Goal: Task Accomplishment & Management: Complete application form

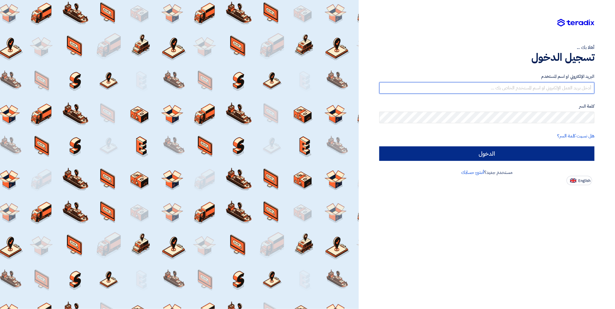
type input "[EMAIL_ADDRESS][DOMAIN_NAME]"
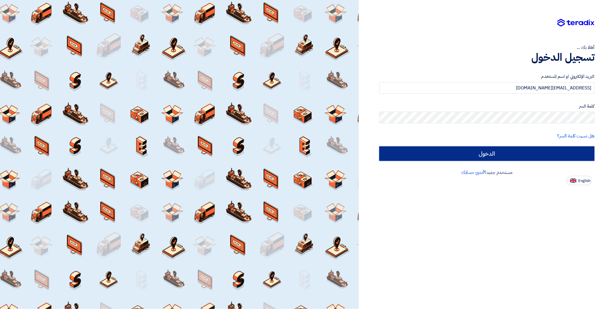
click at [425, 149] on input "الدخول" at bounding box center [486, 153] width 215 height 14
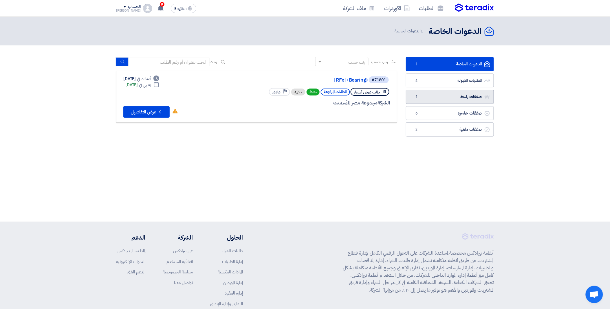
click at [431, 92] on link "صفقات رابحة صفقات رابحة 1" at bounding box center [450, 97] width 88 height 14
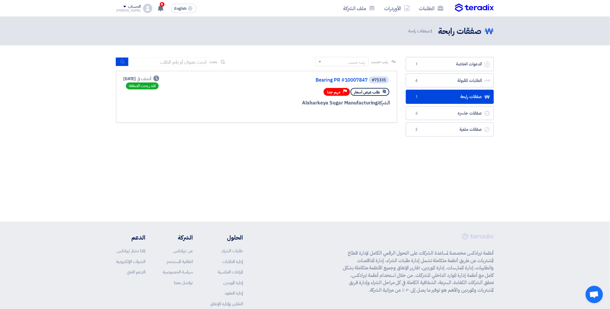
click at [342, 84] on div "#71331 Bearing PR #10007847 طلب عرض أسعار Priority مهم جدا الشركة Alsharkeya Su…" at bounding box center [320, 97] width 139 height 42
click at [342, 82] on link "Bearing PR #10007847" at bounding box center [310, 80] width 116 height 5
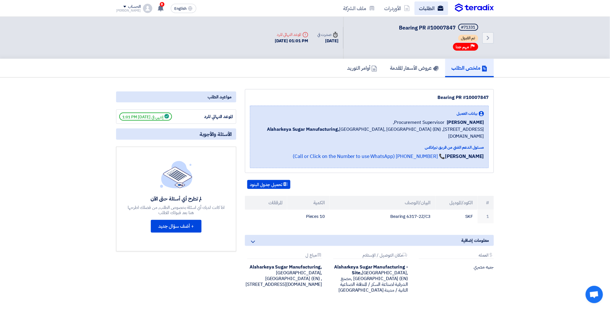
click at [432, 4] on link "الطلبات" at bounding box center [431, 8] width 34 height 14
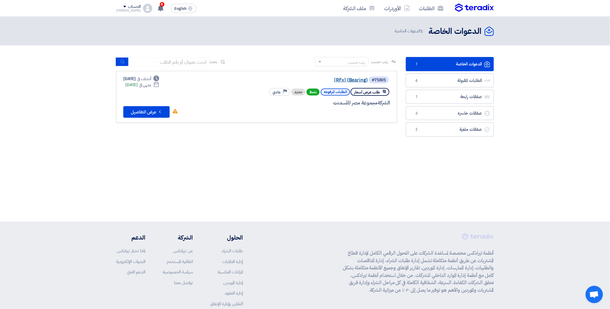
click at [354, 80] on link "[RFx] {Bearing}" at bounding box center [310, 80] width 116 height 5
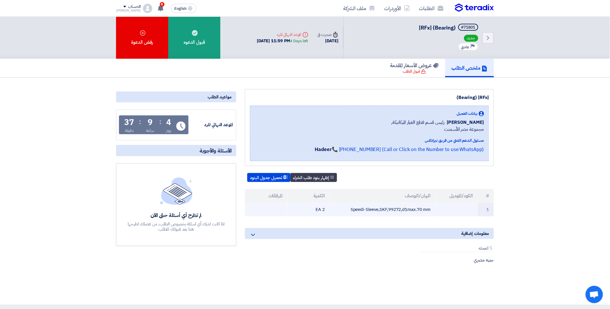
copy td "Speedi-Sleeve,SKF,99272,d1max.70 mm"
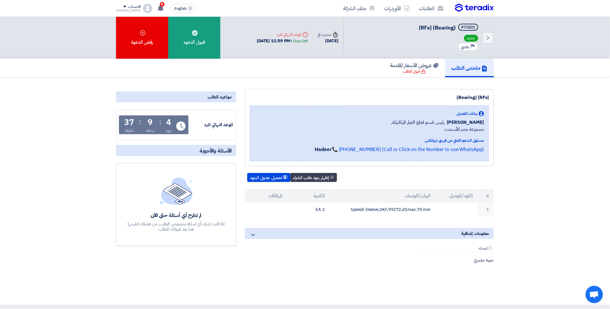
drag, startPoint x: 347, startPoint y: 210, endPoint x: 555, endPoint y: 175, distance: 211.0
click at [555, 177] on section "[RFx] {Bearing} بيانات العميل [PERSON_NAME] رئيس قسم قطع الغيار الميكانيكة, مجم…" at bounding box center [305, 191] width 610 height 227
click at [555, 175] on section "[RFx] {Bearing} بيانات العميل [PERSON_NAME] رئيس قسم قطع الغيار الميكانيكة, مجم…" at bounding box center [305, 191] width 610 height 227
click at [427, 10] on link "الطلبات" at bounding box center [431, 8] width 34 height 14
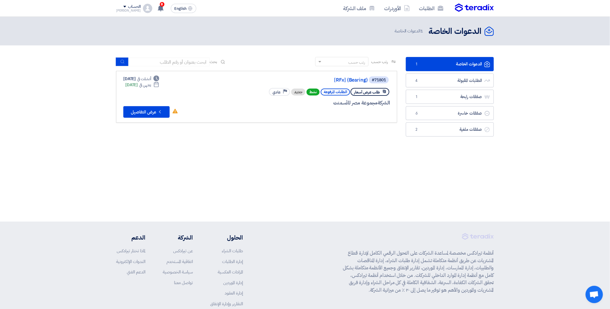
drag, startPoint x: 358, startPoint y: 114, endPoint x: 358, endPoint y: 122, distance: 7.2
click at [358, 117] on link "#71801 [RFx] {Bearing} طلب عرض أسعار الطلبات المرفوعة نشط جديد Priority عادي ال…" at bounding box center [256, 97] width 281 height 52
copy div "71801"
drag, startPoint x: 373, startPoint y: 77, endPoint x: 391, endPoint y: 77, distance: 17.9
click at [391, 77] on link "#71801 [RFx] {Bearing} طلب عرض أسعار الطلبات المرفوعة نشط جديد Priority عادي ال…" at bounding box center [256, 97] width 281 height 52
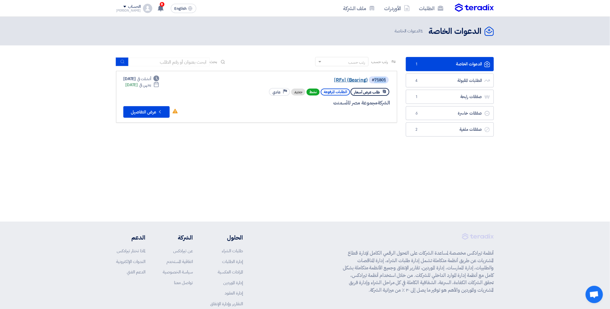
click at [350, 83] on link "[RFx] {Bearing}" at bounding box center [310, 80] width 116 height 5
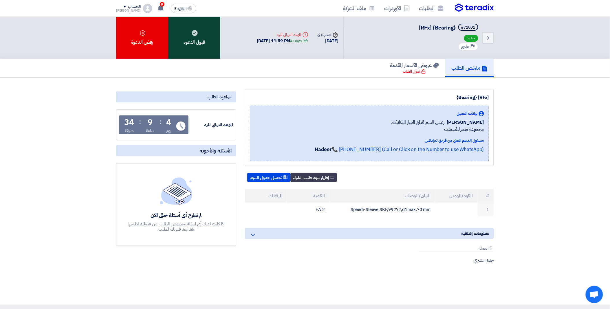
click at [209, 35] on div "قبول الدعوه" at bounding box center [194, 38] width 52 height 42
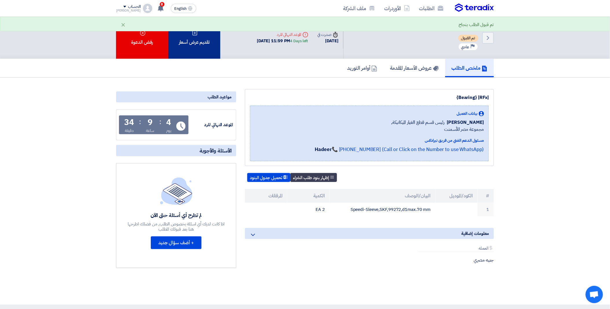
click at [206, 43] on div "تقديم عرض أسعار" at bounding box center [194, 38] width 52 height 42
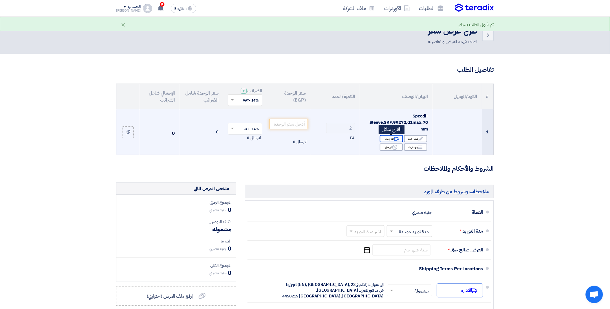
click at [390, 139] on div "Alternative اقترح بدائل" at bounding box center [391, 138] width 23 height 7
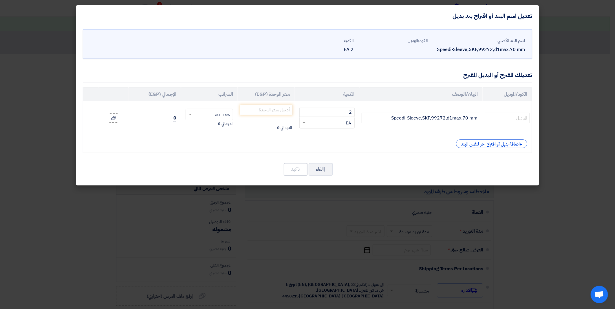
click at [436, 199] on modal-container "تعديل اسم البند أو اقتراح بند بديل اسم البند الأصلي Speedi-Sleeve,SKF,99272,d1m…" at bounding box center [307, 154] width 615 height 309
click at [321, 167] on button "إالغاء" at bounding box center [320, 169] width 24 height 13
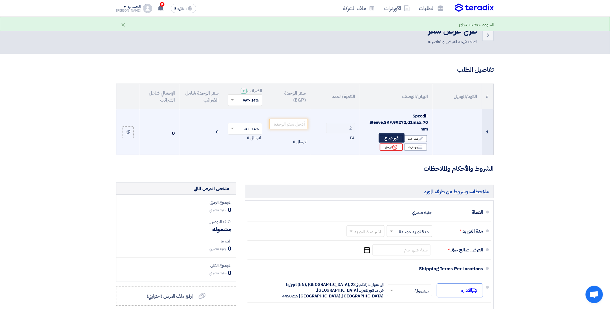
click at [383, 146] on div "Reject غير متاح" at bounding box center [391, 147] width 23 height 7
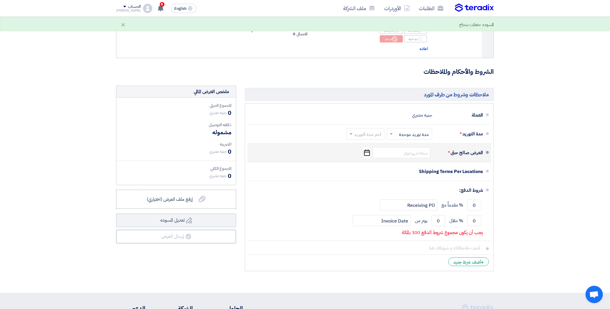
scroll to position [161, 0]
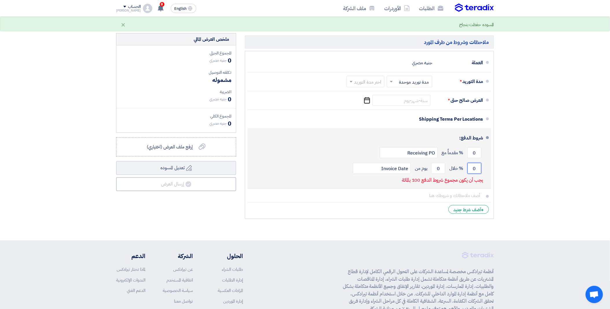
drag, startPoint x: 469, startPoint y: 168, endPoint x: 485, endPoint y: 174, distance: 16.5
click at [485, 174] on li "شروط الدفع: 0 % مقدماً مع Receiving PO 0 % خلال 0 Invoice Date" at bounding box center [369, 159] width 244 height 60
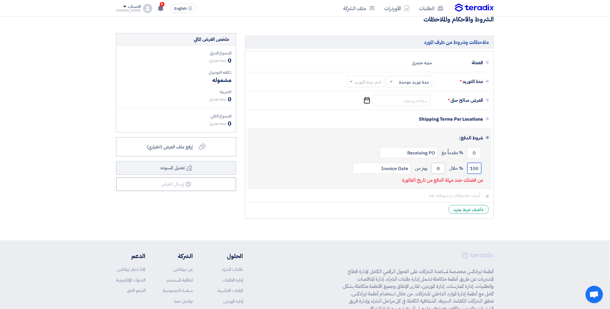
type input "100"
drag, startPoint x: 436, startPoint y: 170, endPoint x: 442, endPoint y: 169, distance: 5.2
click at [442, 169] on input "0" at bounding box center [438, 168] width 14 height 11
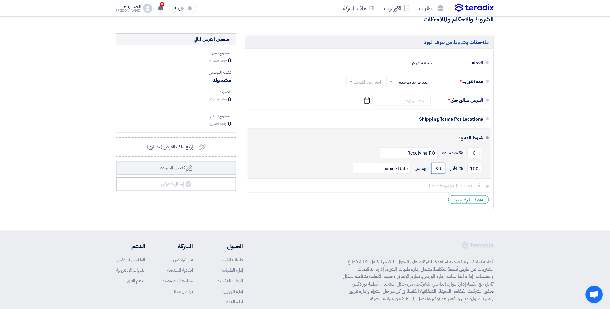
type input "3"
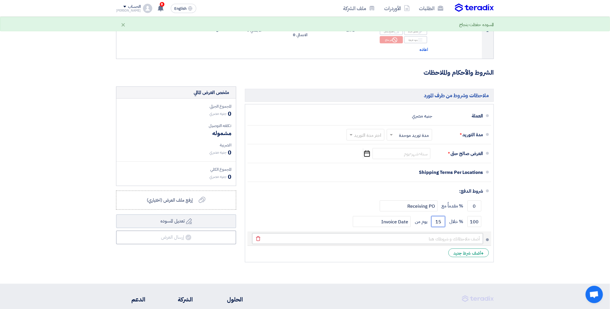
scroll to position [96, 0]
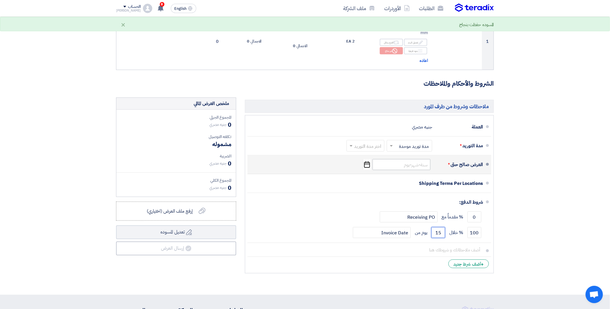
type input "15"
click at [396, 167] on input at bounding box center [401, 164] width 58 height 11
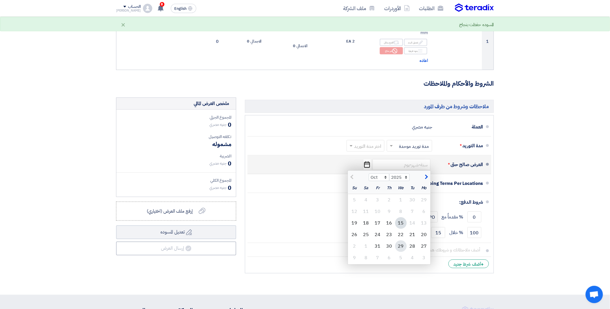
click at [401, 247] on div "29" at bounding box center [401, 246] width 12 height 12
type input "[DATE]"
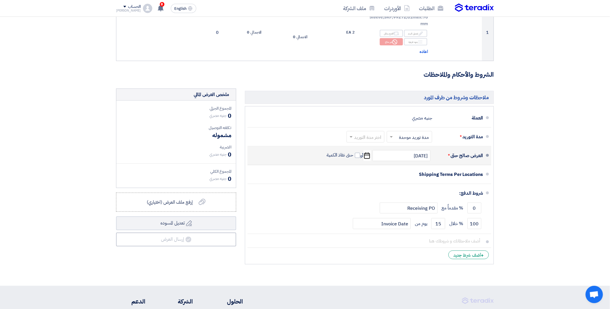
scroll to position [32, 0]
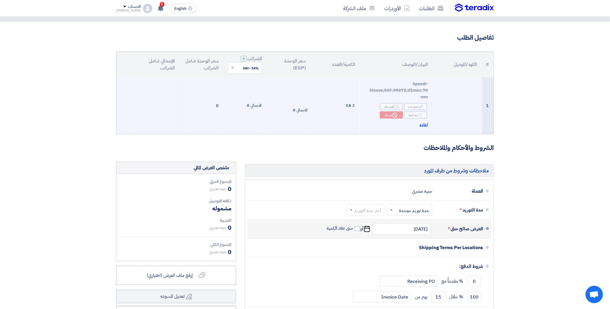
click at [421, 125] on span "اعاده" at bounding box center [424, 125] width 8 height 7
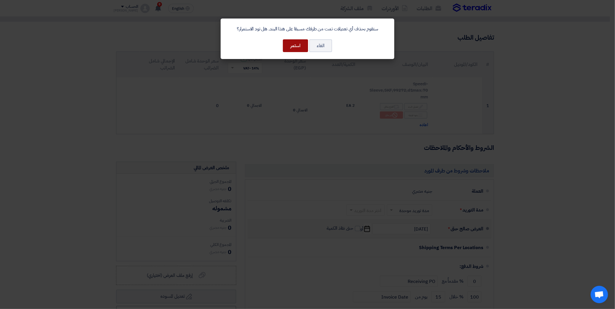
click at [296, 47] on button "استمر" at bounding box center [295, 45] width 25 height 13
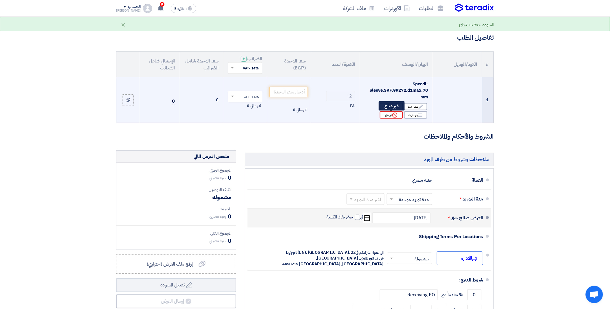
click at [394, 115] on icon "Reject" at bounding box center [394, 115] width 5 height 5
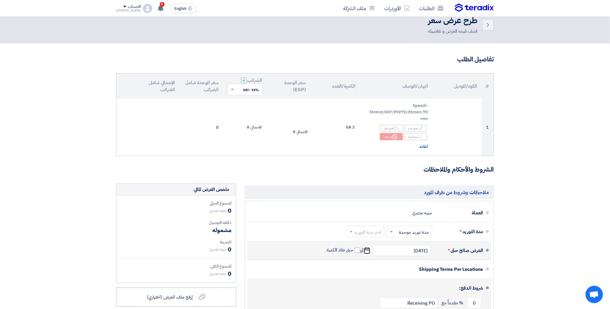
scroll to position [0, 0]
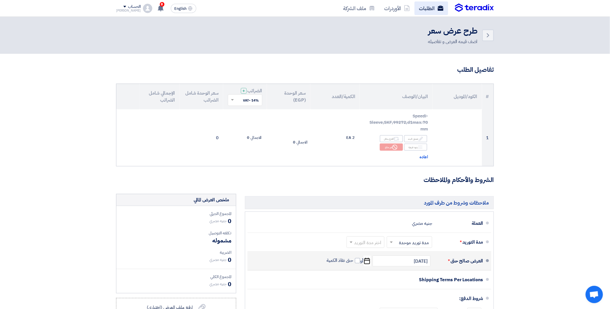
click at [438, 6] on icon at bounding box center [441, 8] width 6 height 6
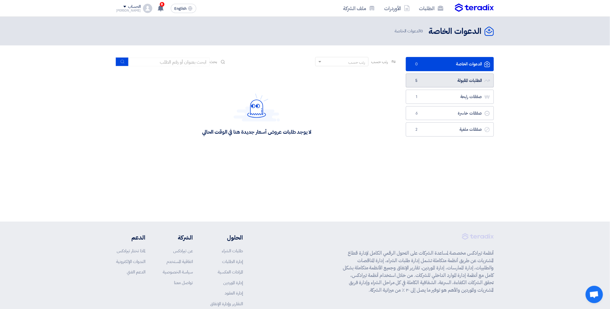
click at [438, 86] on link "الطلبات المقبولة الطلبات المقبولة 5" at bounding box center [450, 80] width 88 height 14
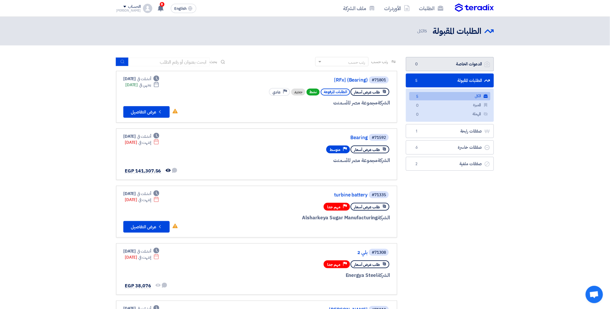
click at [444, 59] on link "الدعوات الخاصة الدعوات الخاصة 0" at bounding box center [450, 64] width 88 height 14
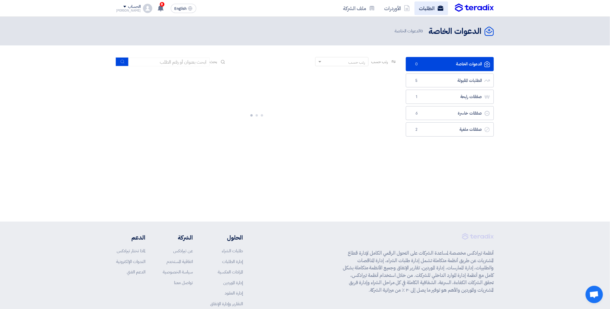
click at [435, 10] on link "الطلبات" at bounding box center [431, 8] width 34 height 14
click at [209, 309] on html "الطلبات الأوردرات ملف الشركة English EN 8 تم نشر طلب عروض أسعار جديد - شاهد الت…" at bounding box center [305, 177] width 610 height 354
